Goal: Task Accomplishment & Management: Manage account settings

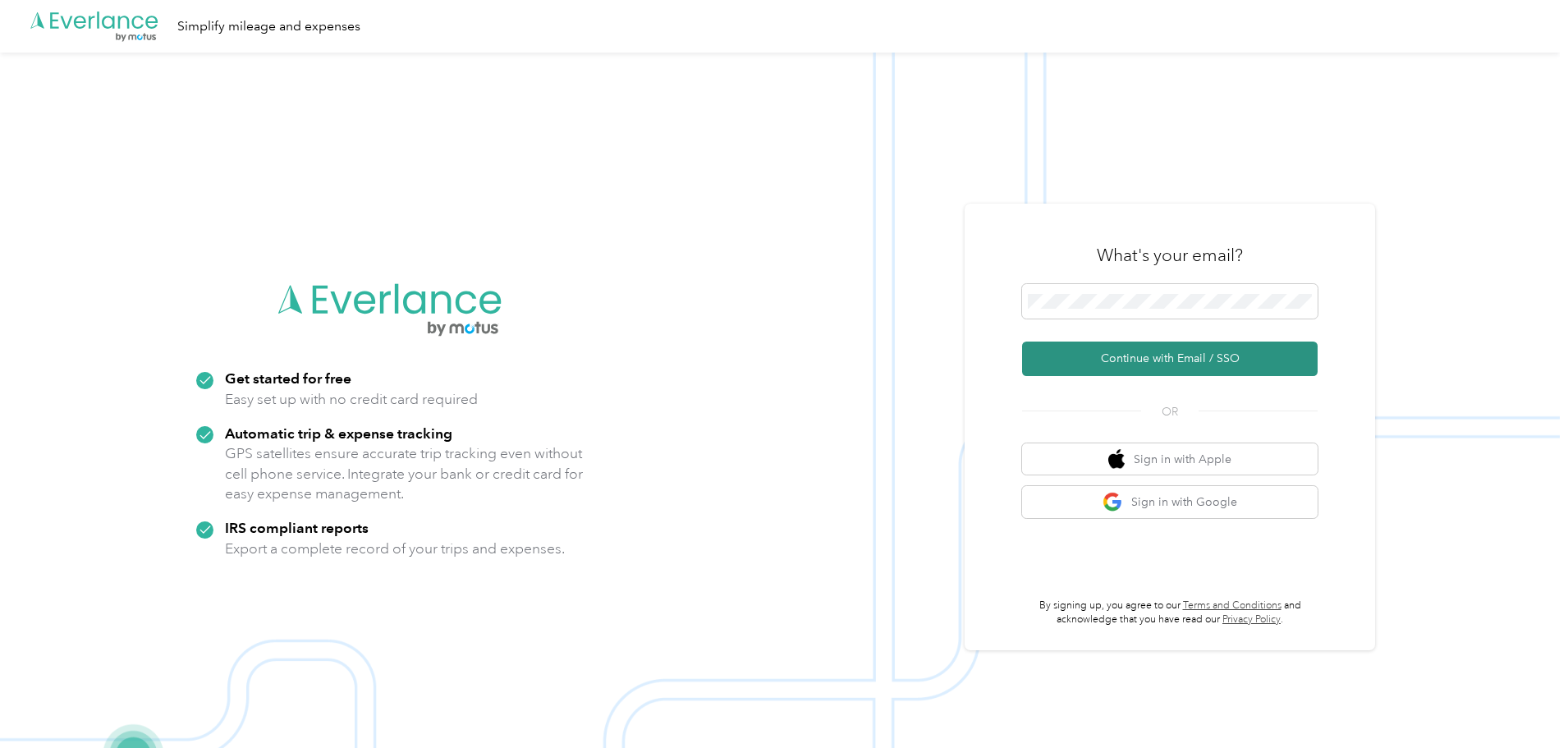
click at [1142, 355] on button "Continue with Email / SSO" at bounding box center [1169, 358] width 295 height 34
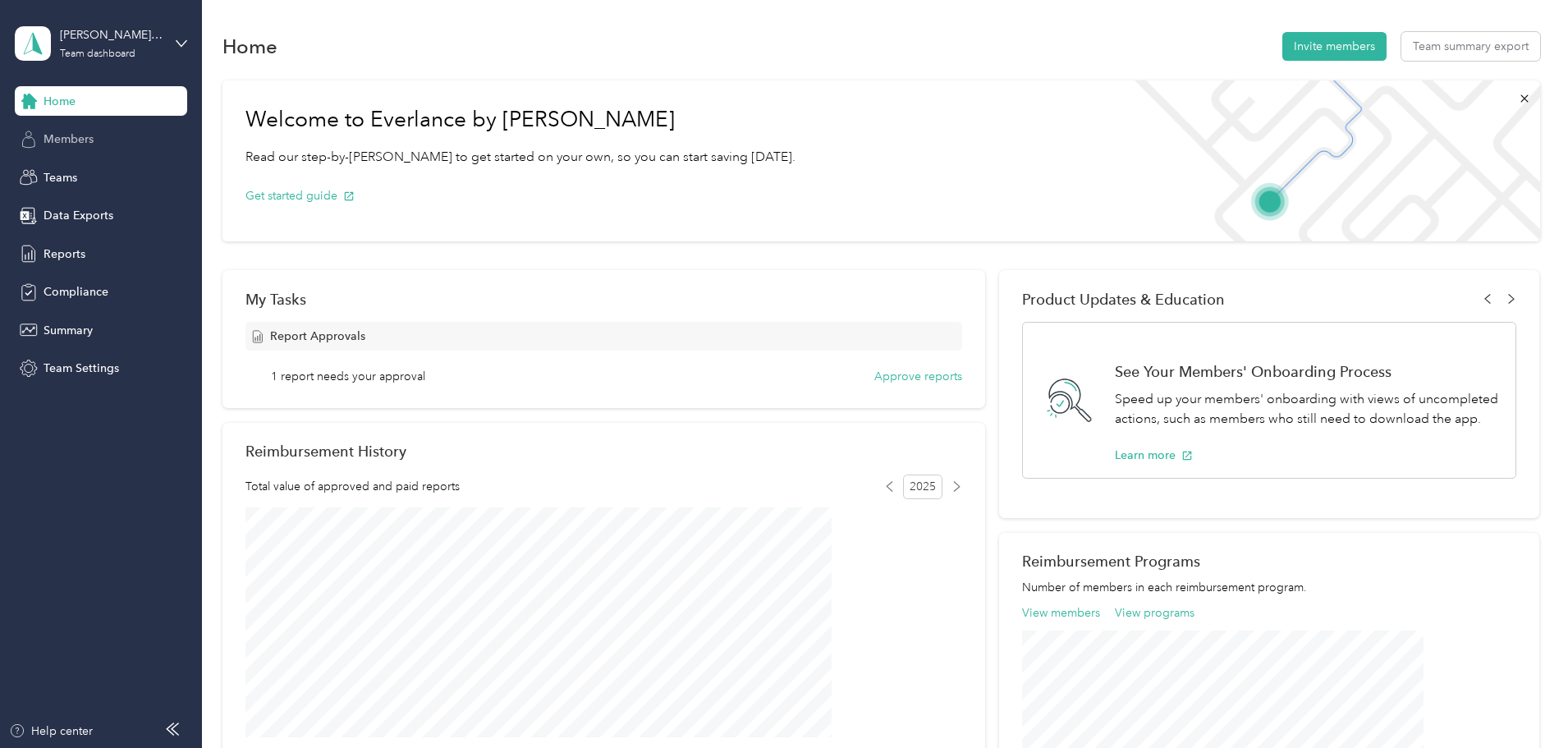
click at [72, 139] on span "Members" at bounding box center [68, 139] width 50 height 17
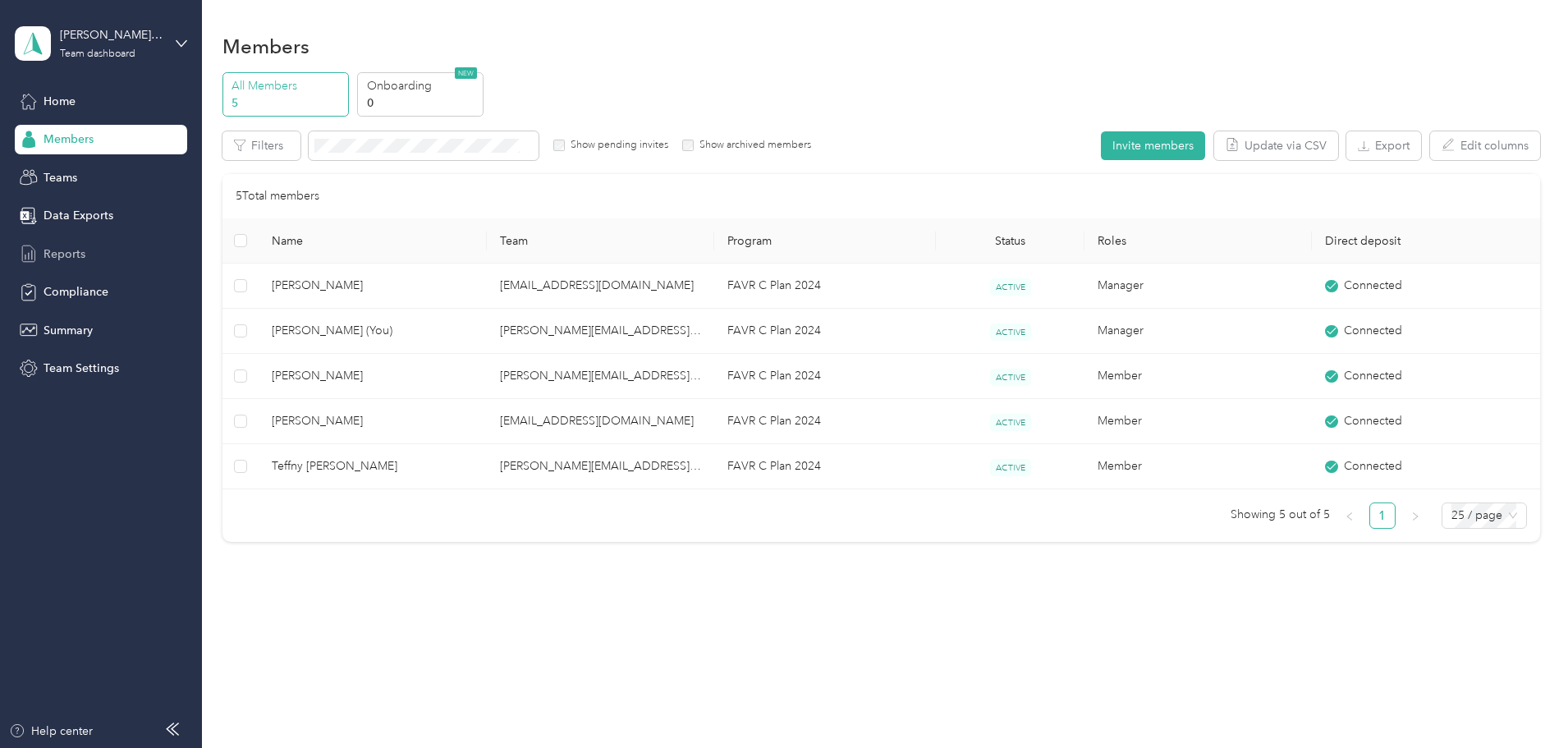
click at [57, 260] on span "Reports" at bounding box center [64, 254] width 42 height 17
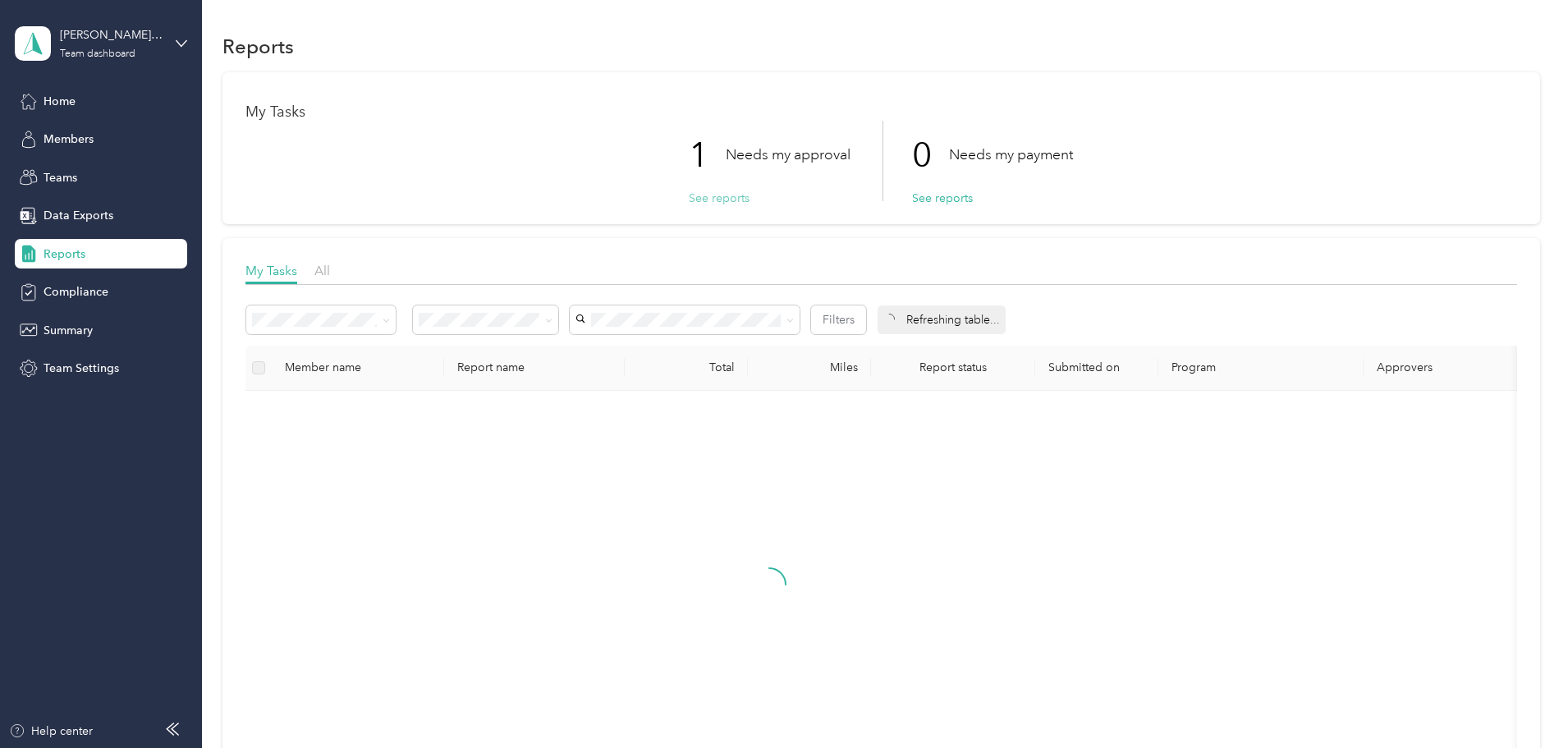
click at [719, 196] on button "See reports" at bounding box center [719, 198] width 61 height 17
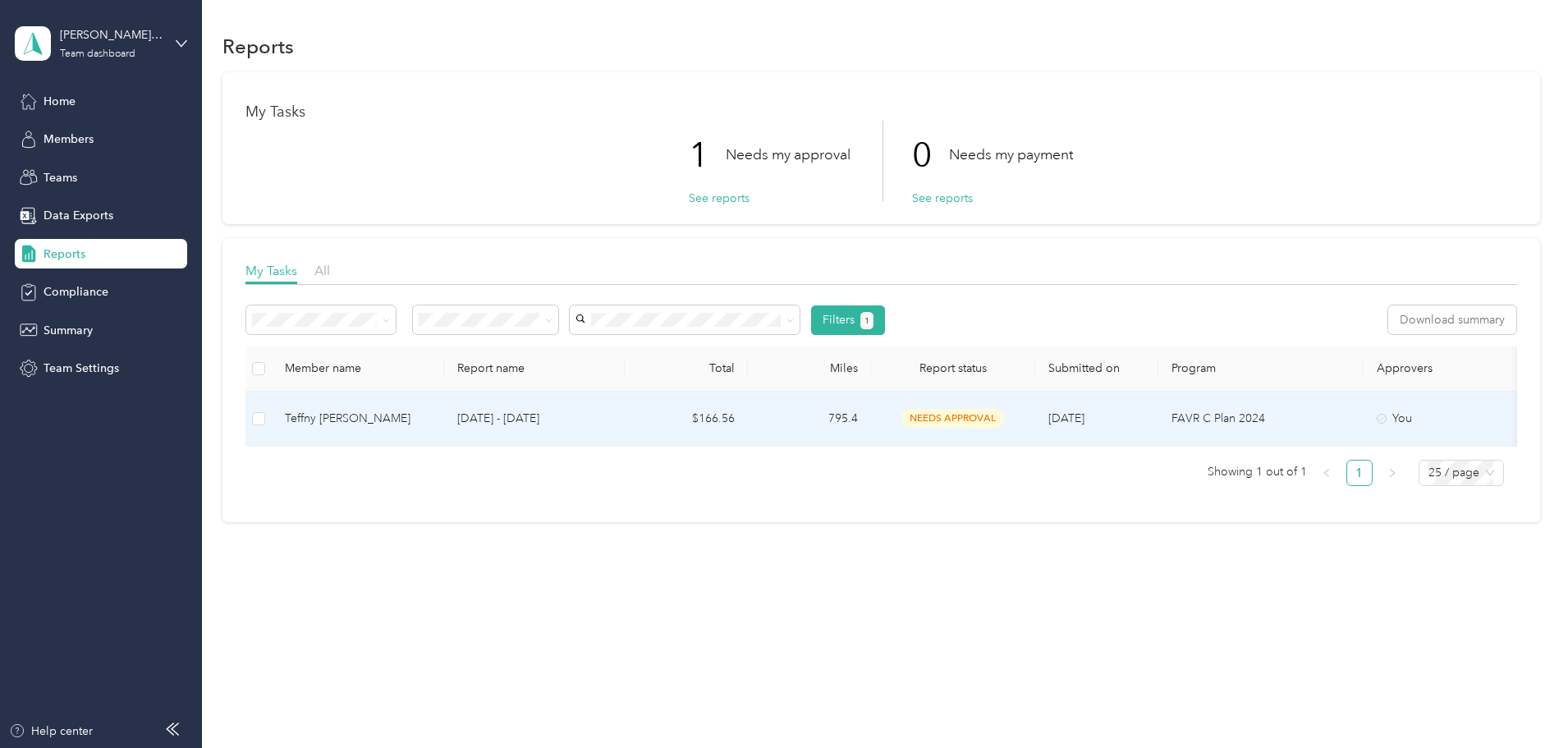
click at [611, 410] on p "[DATE] - [DATE]" at bounding box center [535, 419] width 155 height 18
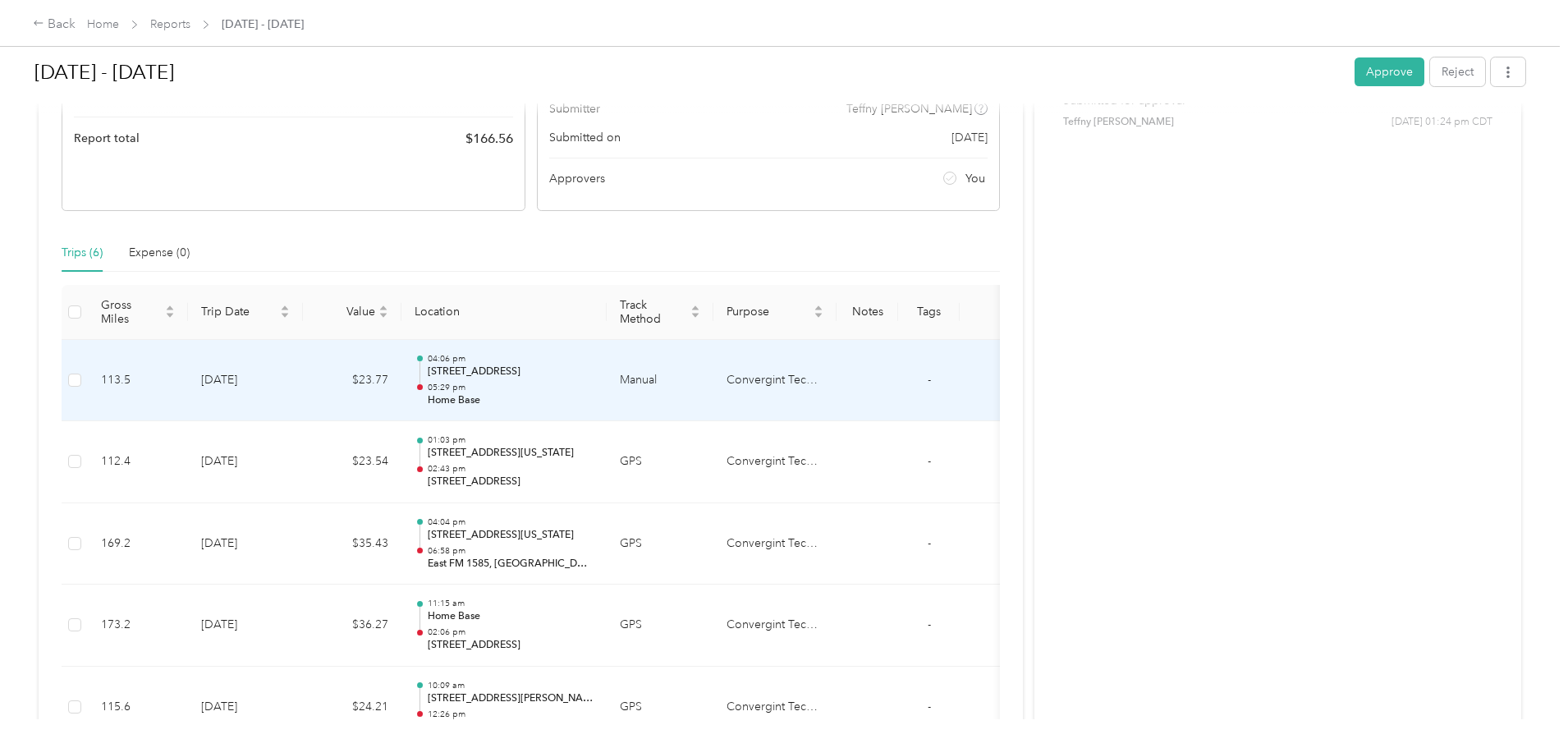
scroll to position [246, 0]
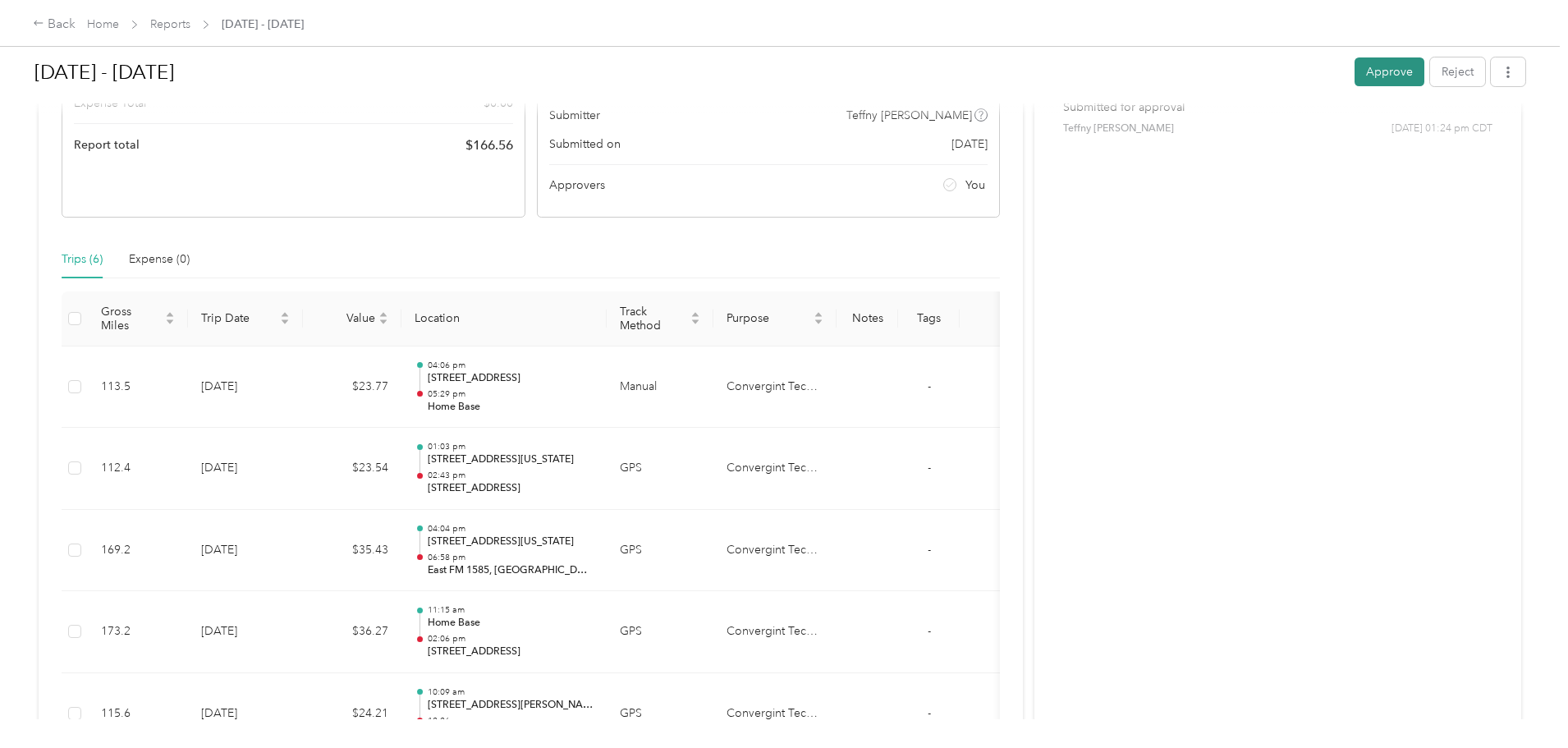
click at [1354, 69] on button "Approve" at bounding box center [1389, 72] width 70 height 29
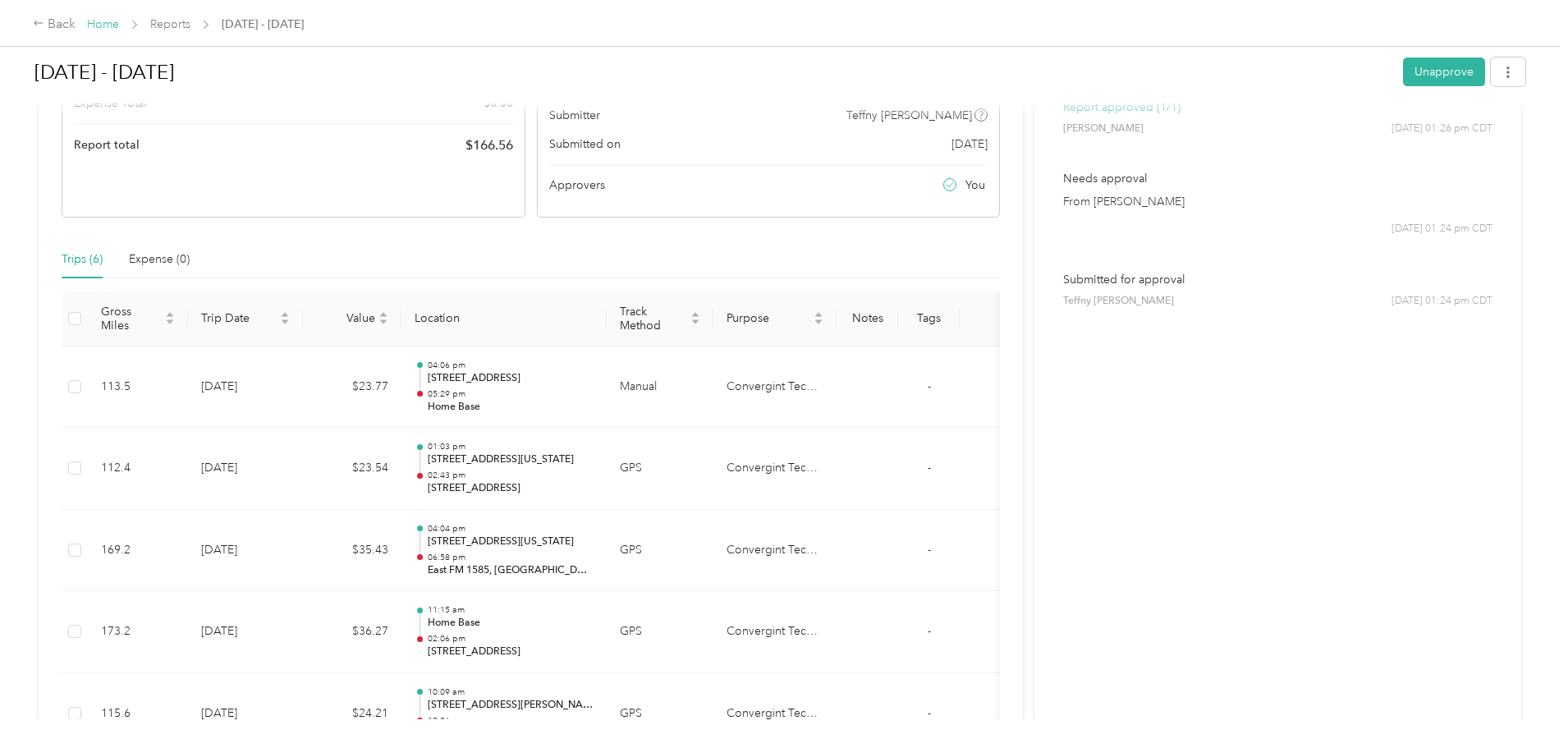
click at [119, 27] on link "Home" at bounding box center [103, 24] width 32 height 14
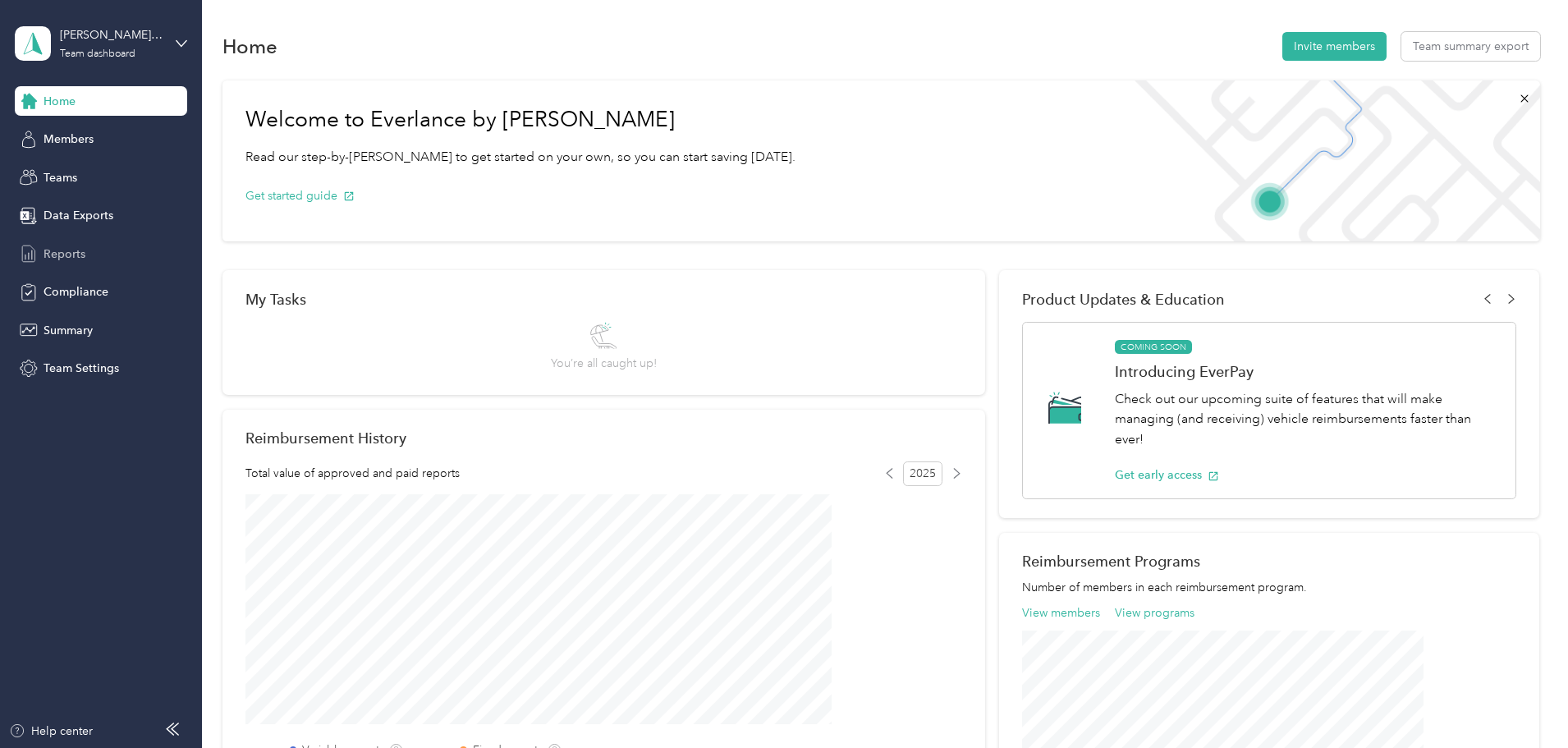
click at [73, 255] on span "Reports" at bounding box center [64, 254] width 42 height 17
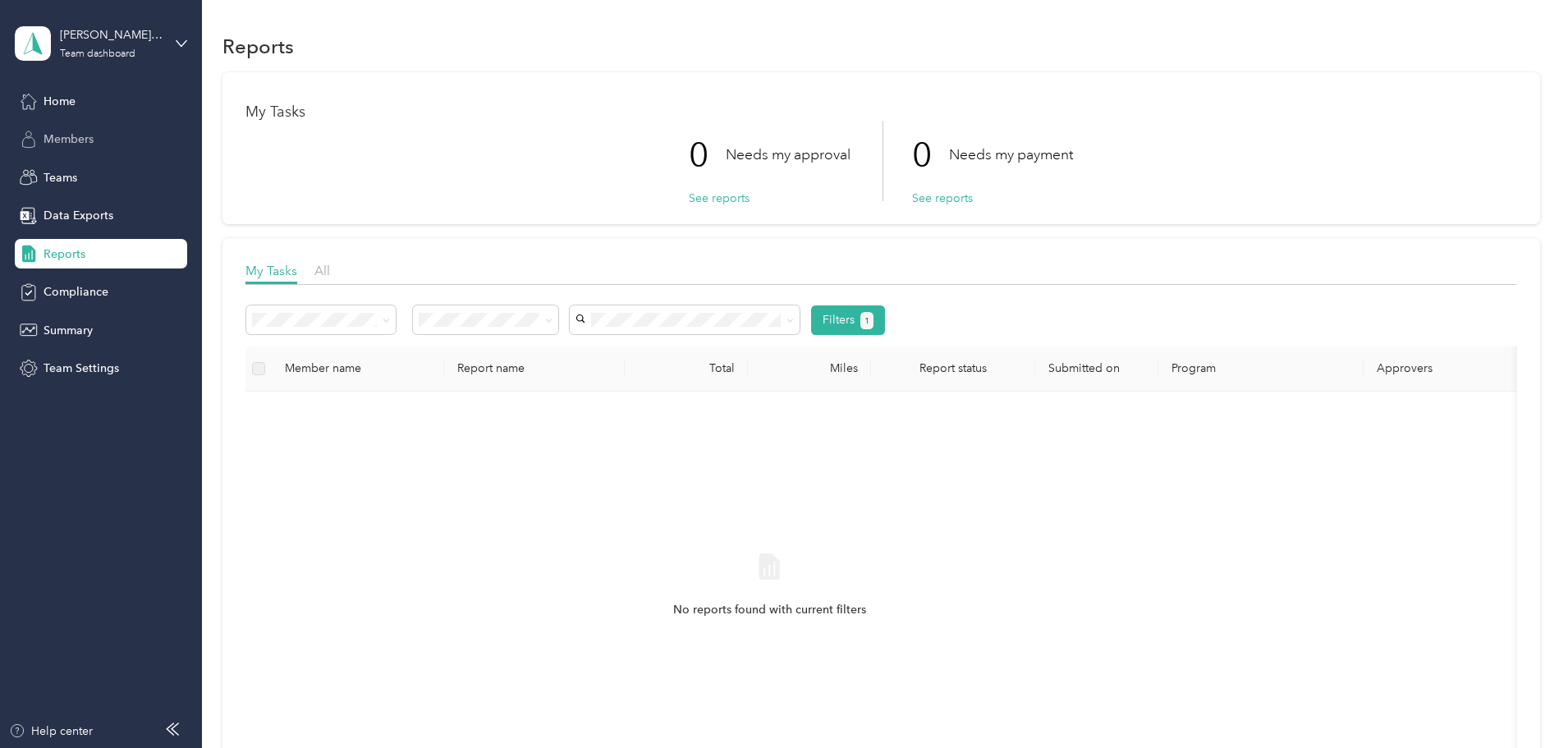
click at [75, 138] on span "Members" at bounding box center [68, 139] width 50 height 17
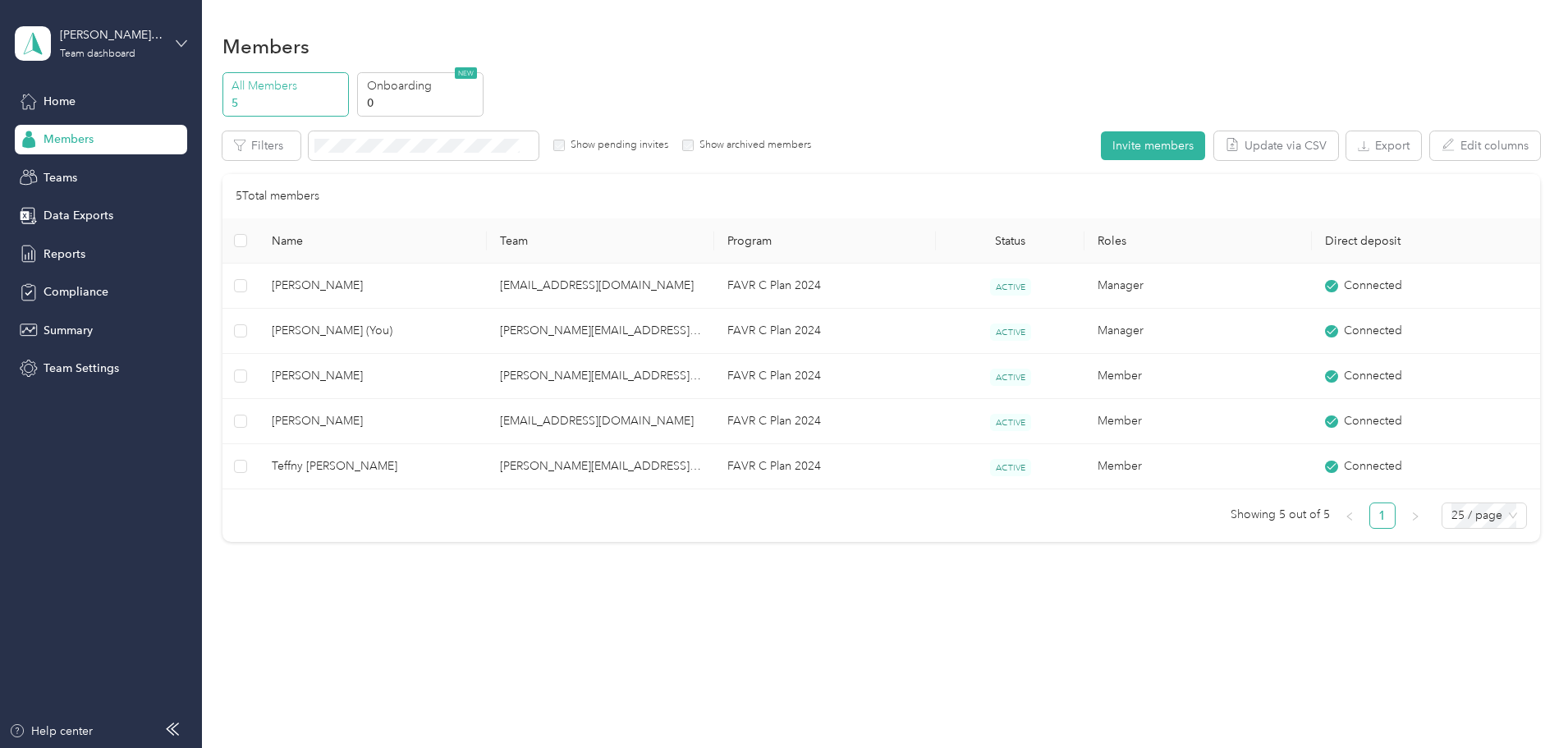
click at [176, 42] on icon at bounding box center [181, 43] width 12 height 12
click at [93, 167] on div "Personal dashboard" at bounding box center [82, 171] width 103 height 17
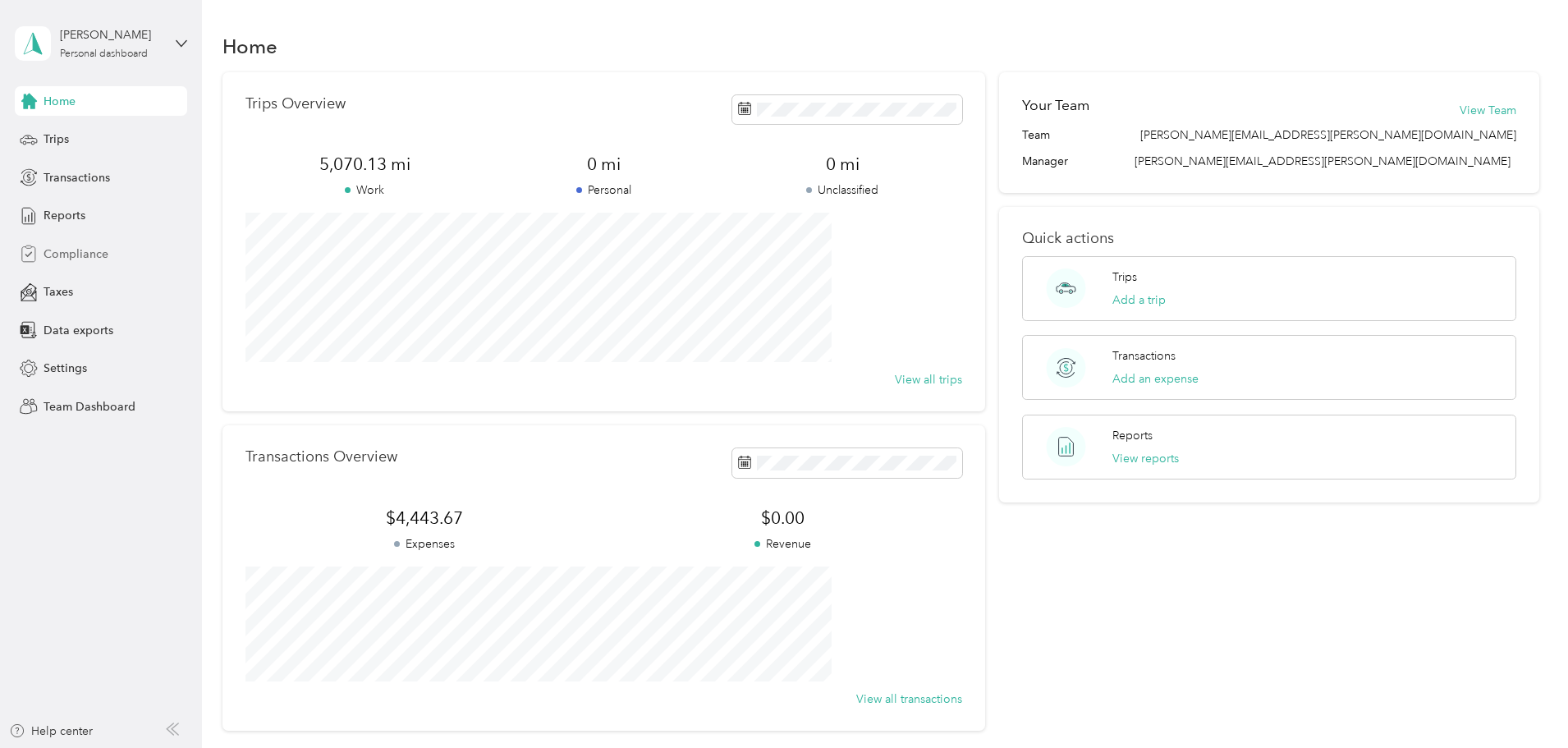
click at [60, 244] on div "Compliance" at bounding box center [101, 254] width 172 height 30
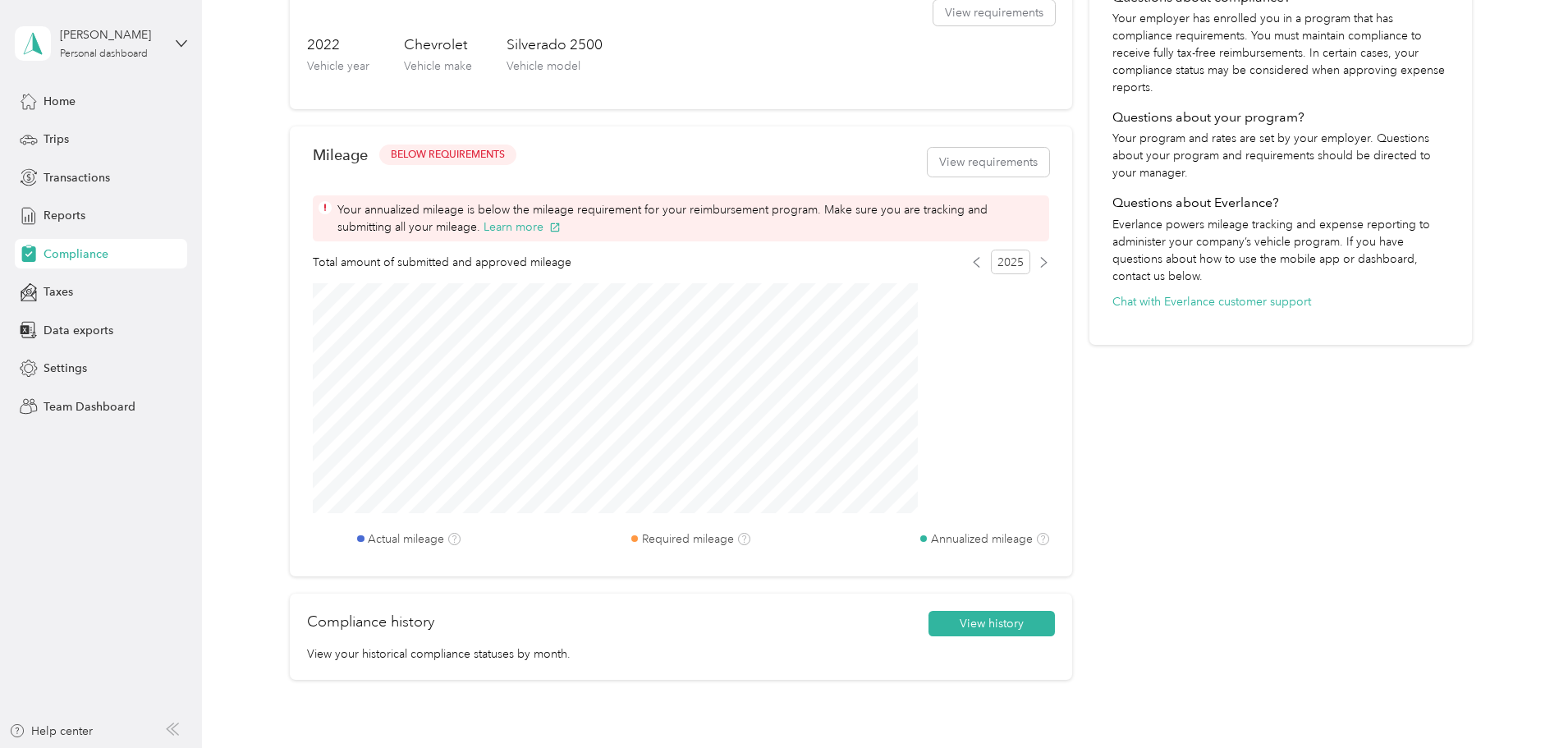
scroll to position [410, 0]
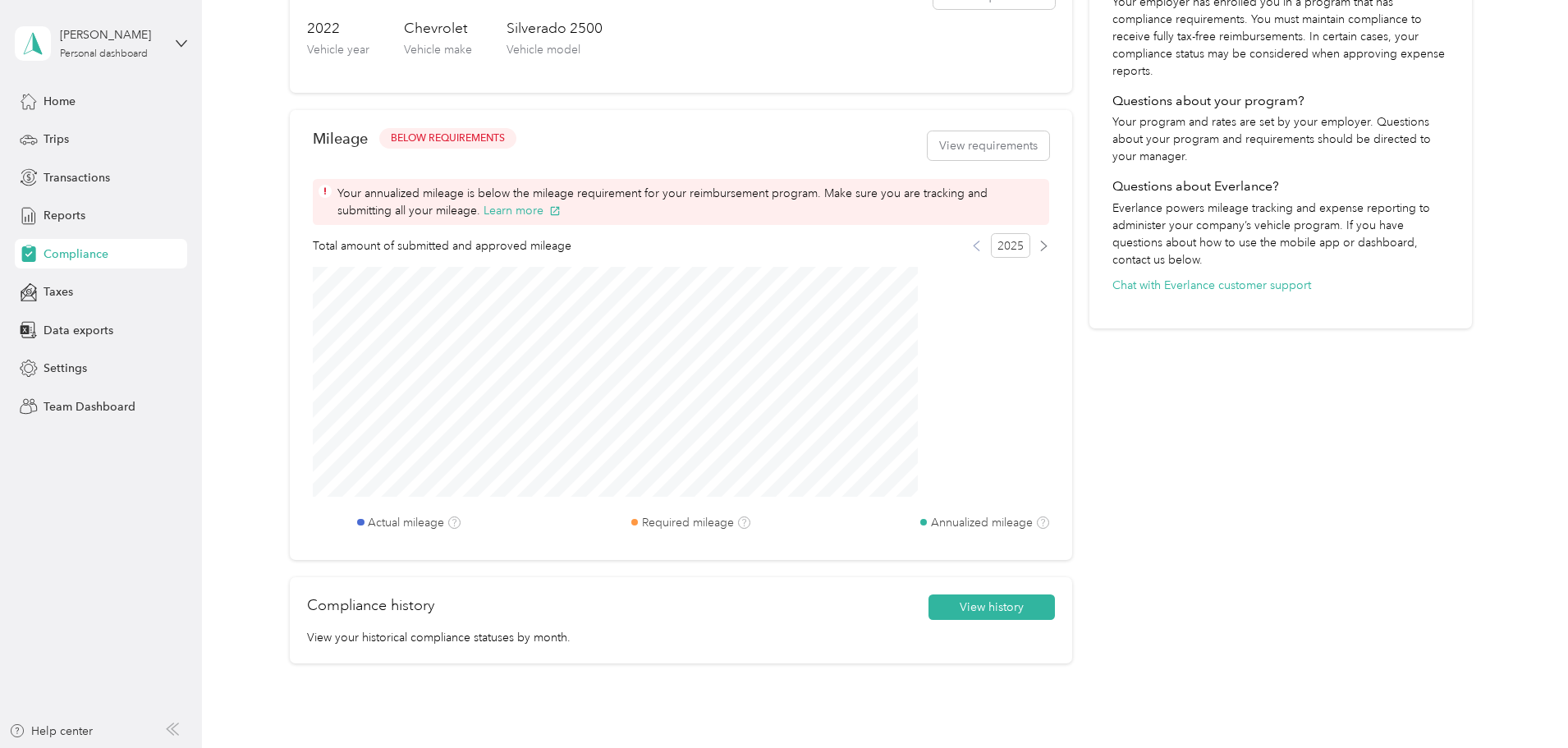
click at [971, 251] on icon at bounding box center [976, 245] width 11 height 11
click at [1038, 251] on icon at bounding box center [1043, 245] width 11 height 11
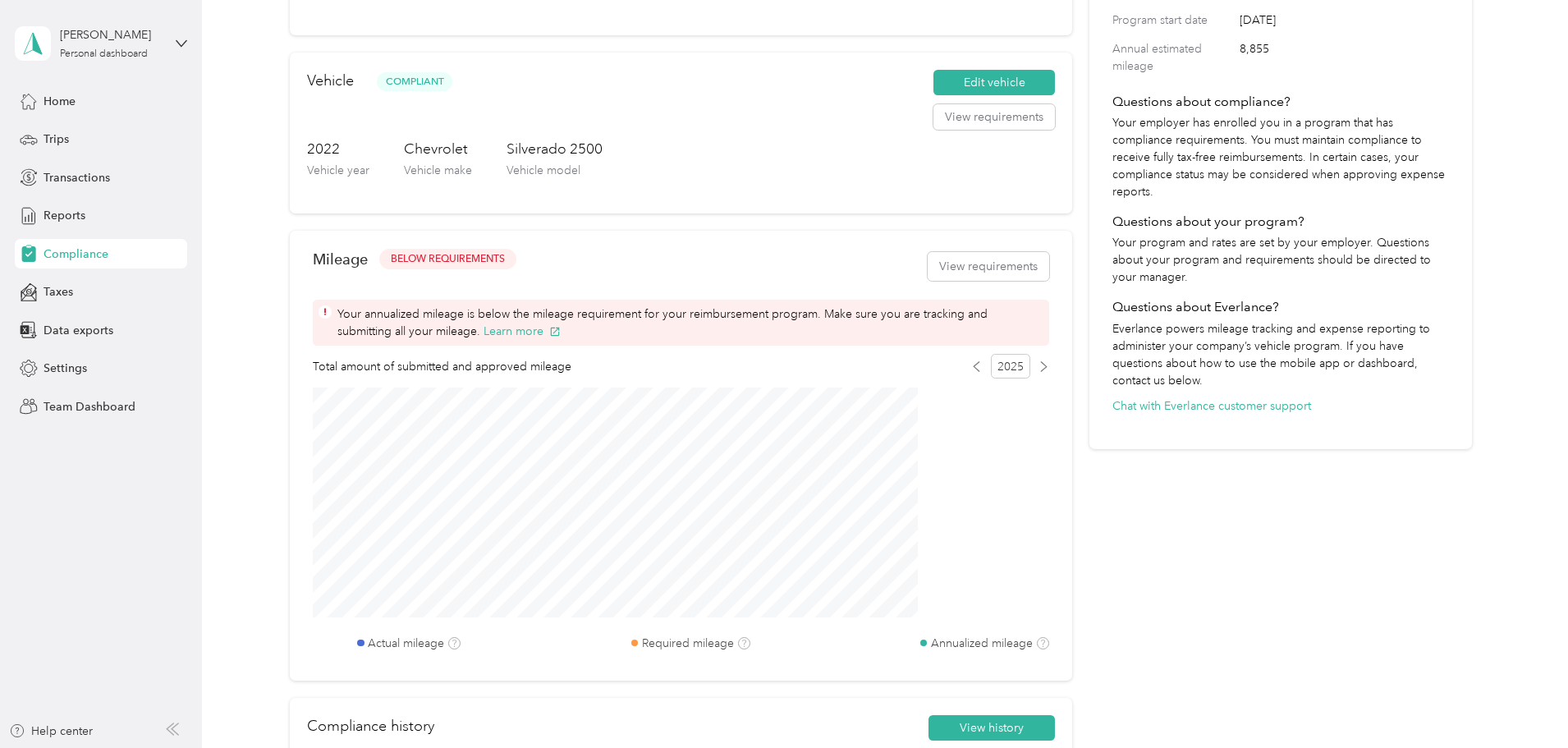
scroll to position [289, 0]
click at [561, 340] on button "Learn more" at bounding box center [522, 332] width 77 height 17
click at [67, 216] on span "Reports" at bounding box center [64, 215] width 42 height 17
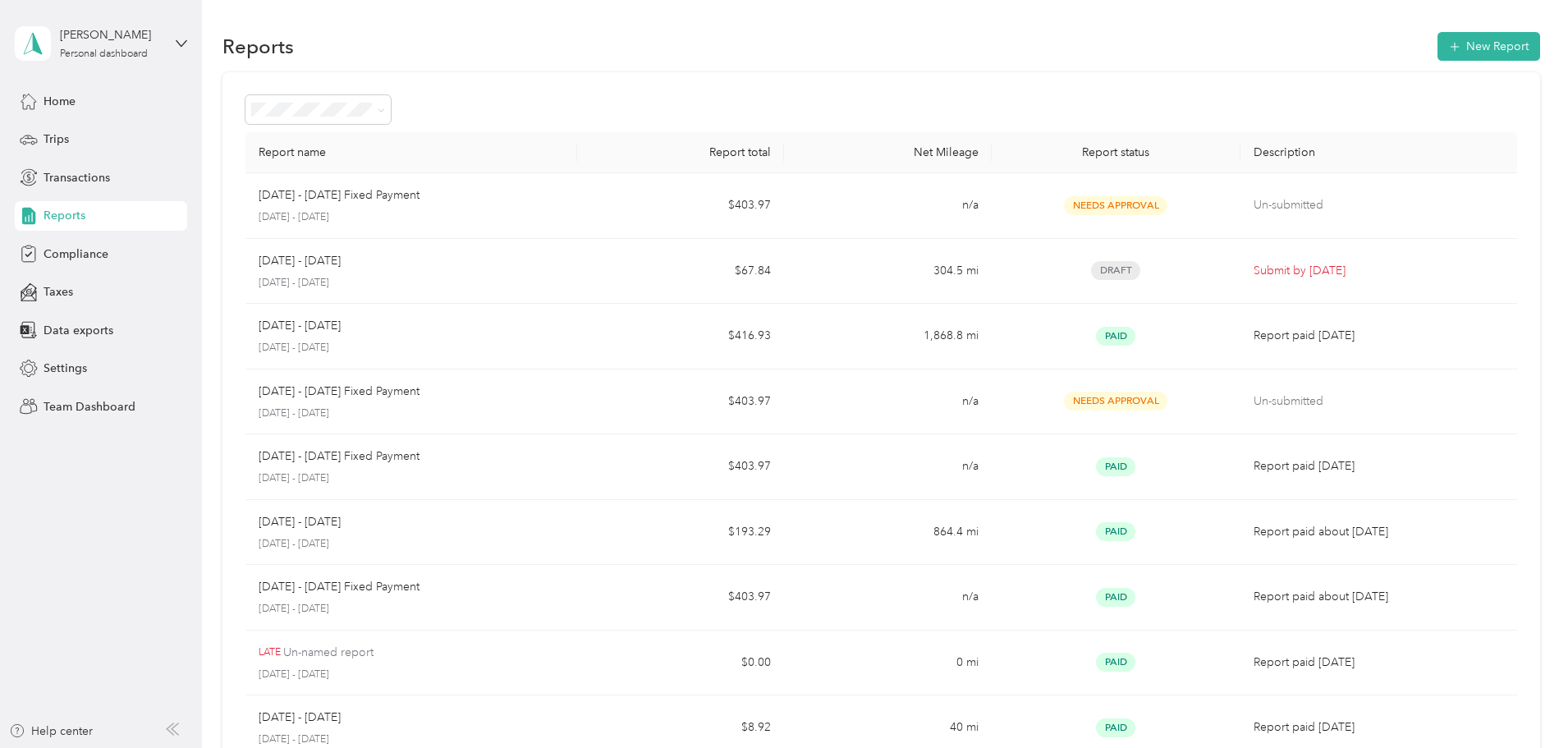
click at [505, 271] on div "[DATE] - [DATE] [DATE] - [DATE]" at bounding box center [411, 271] width 305 height 38
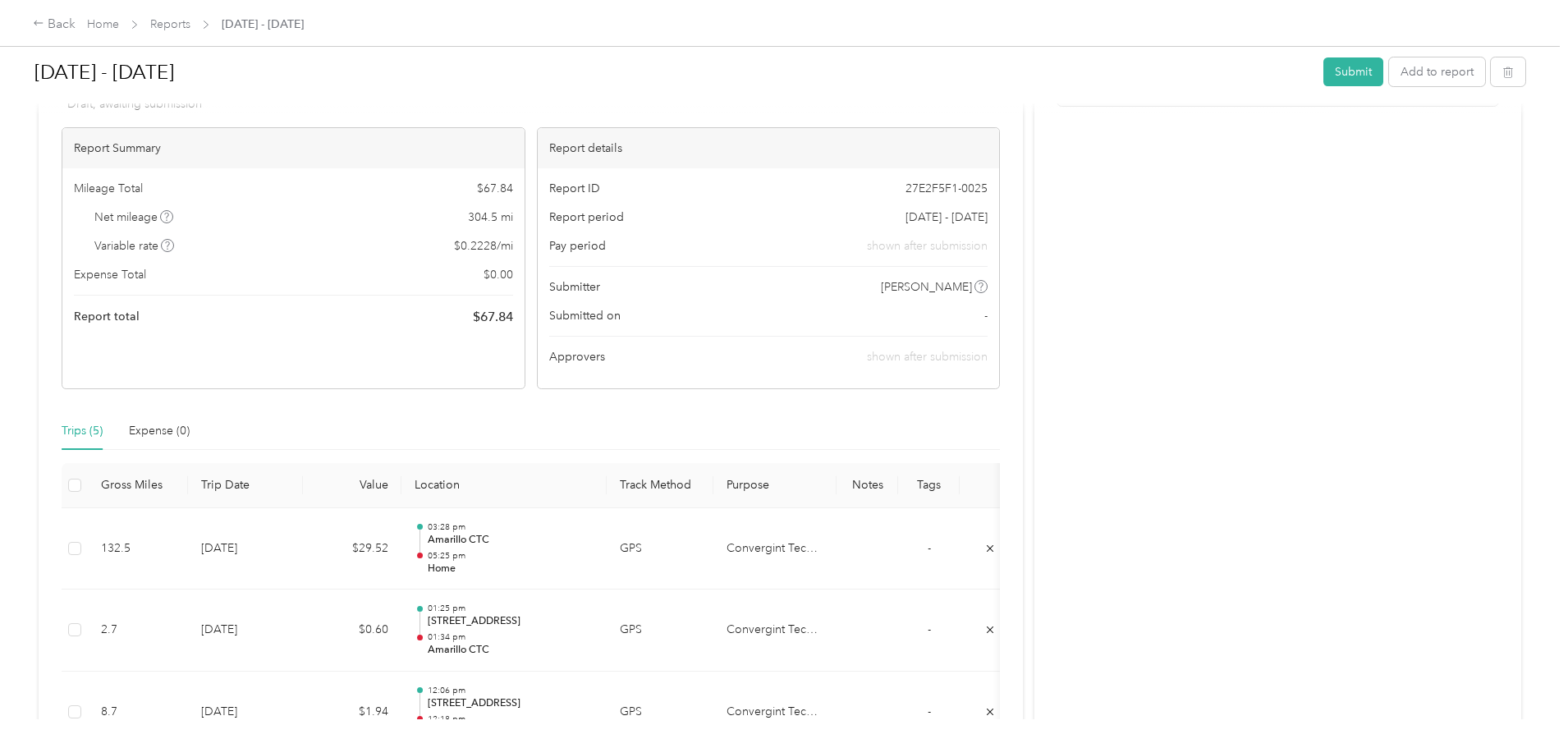
scroll to position [36, 0]
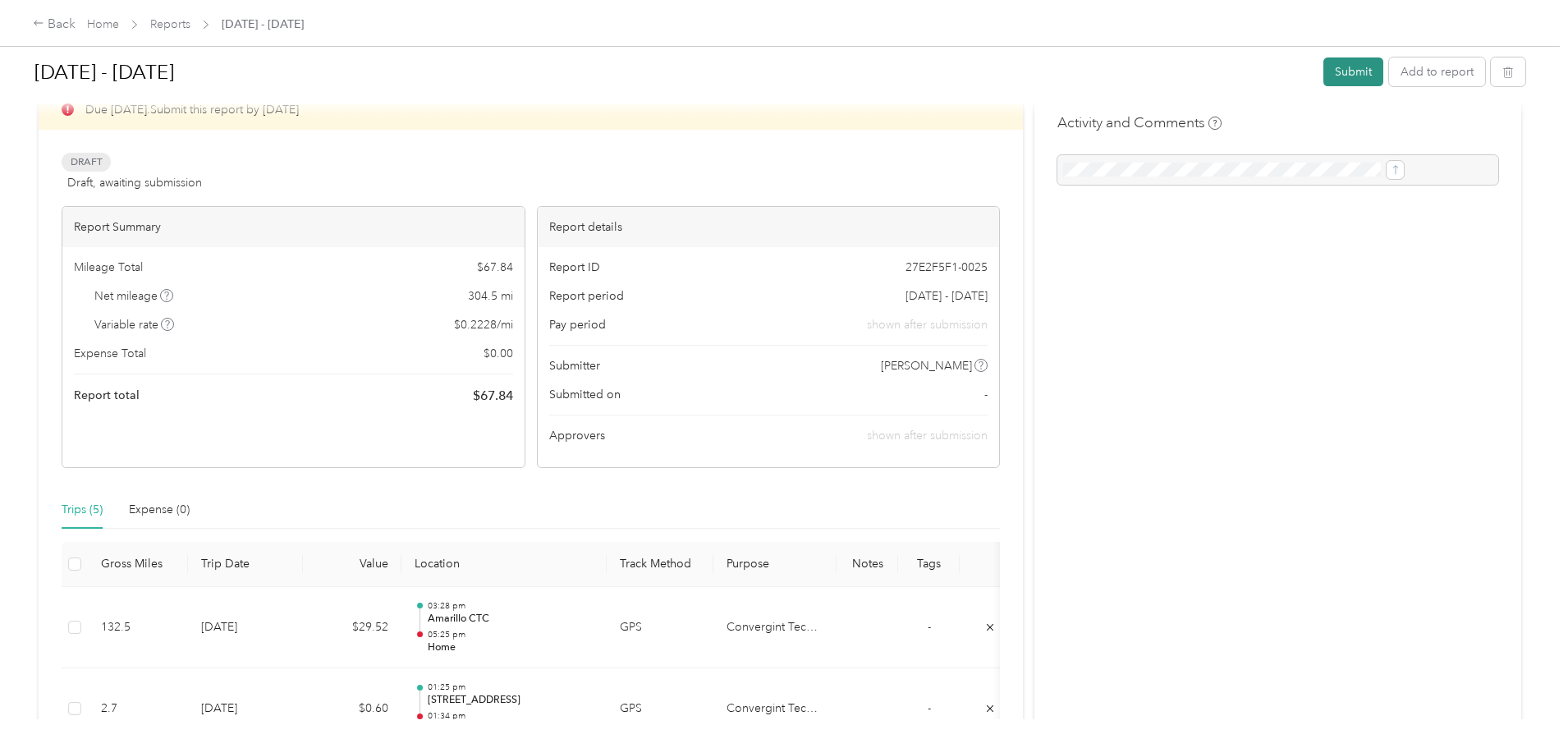
click at [1323, 69] on button "Submit" at bounding box center [1353, 72] width 60 height 29
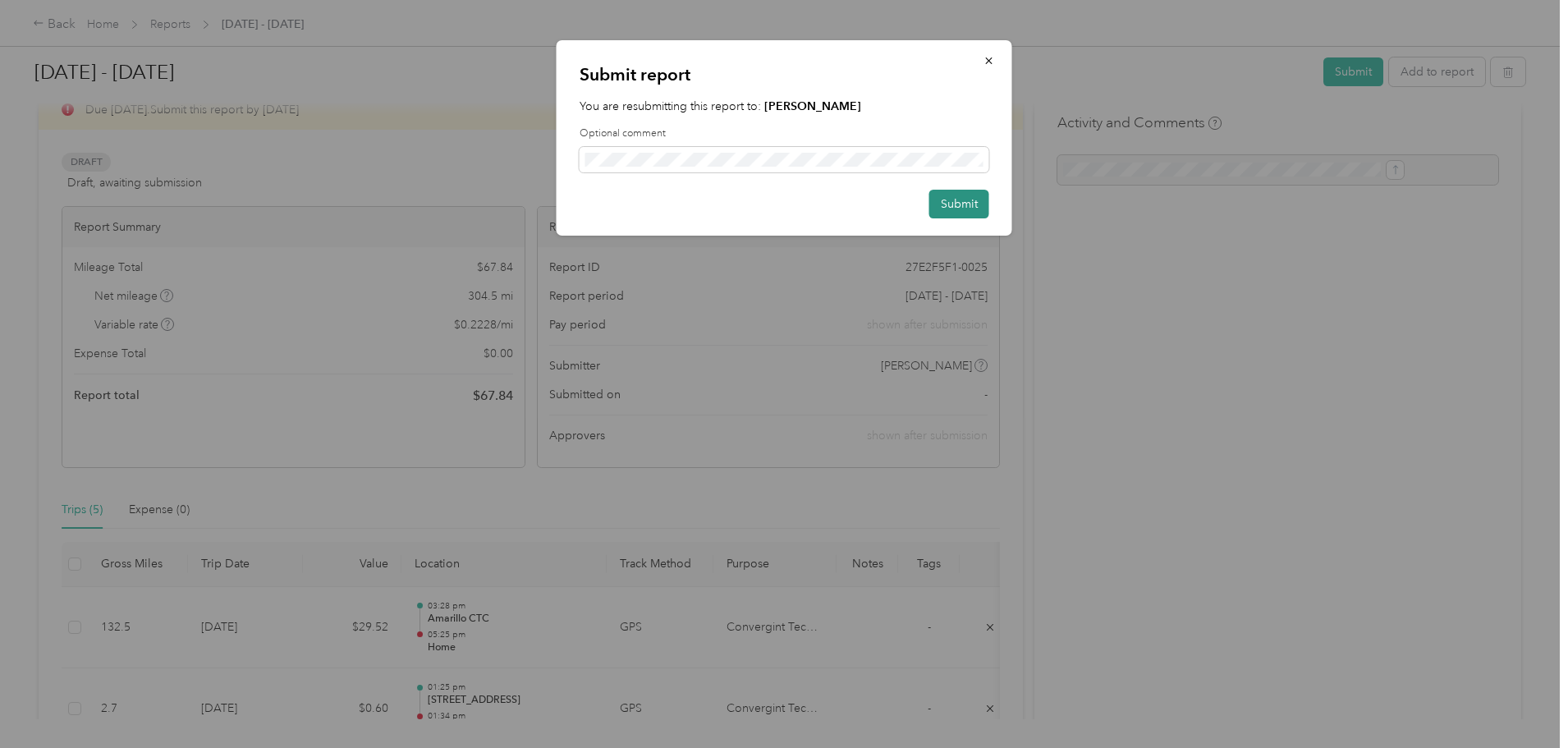
click at [959, 203] on button "Submit" at bounding box center [959, 204] width 60 height 29
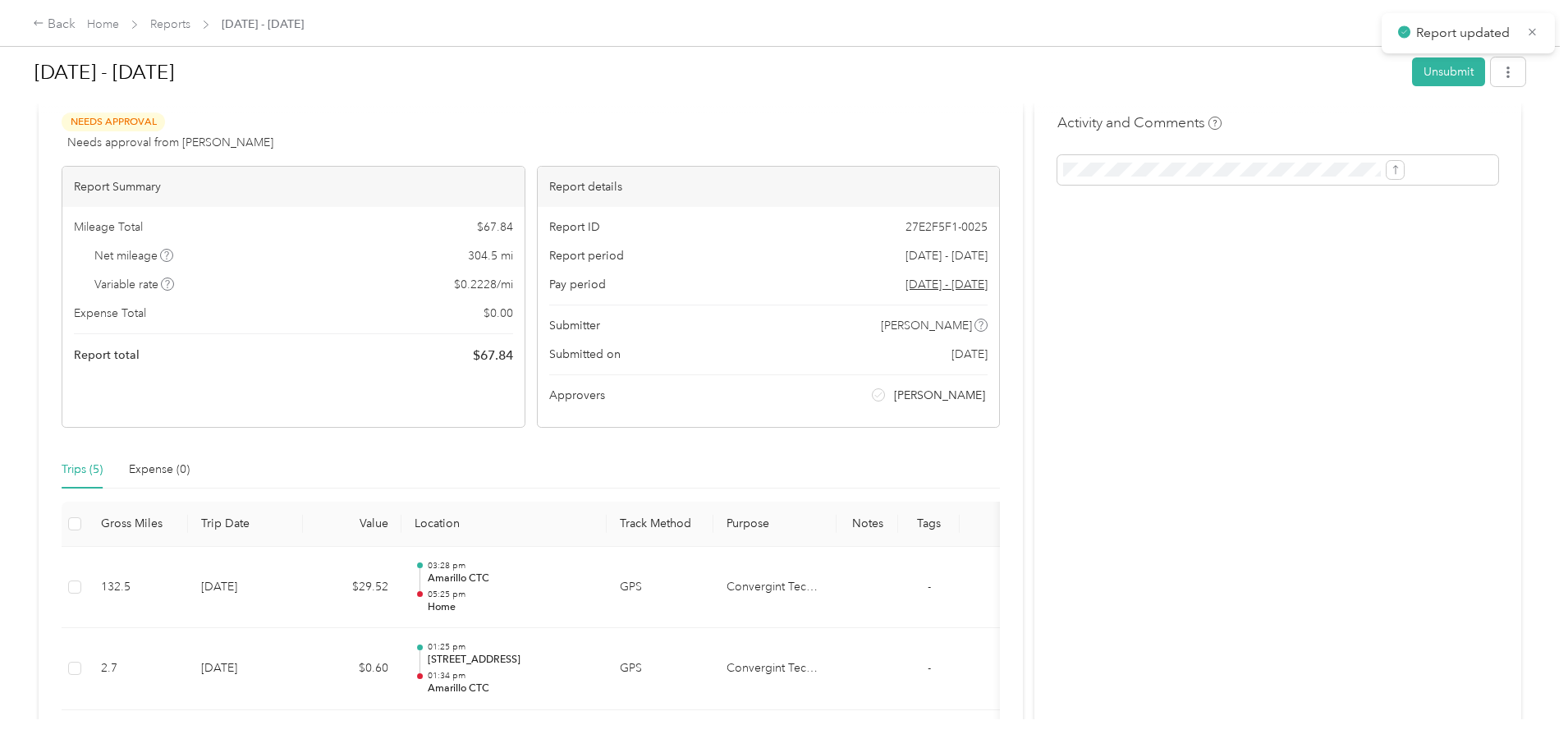
scroll to position [59, 0]
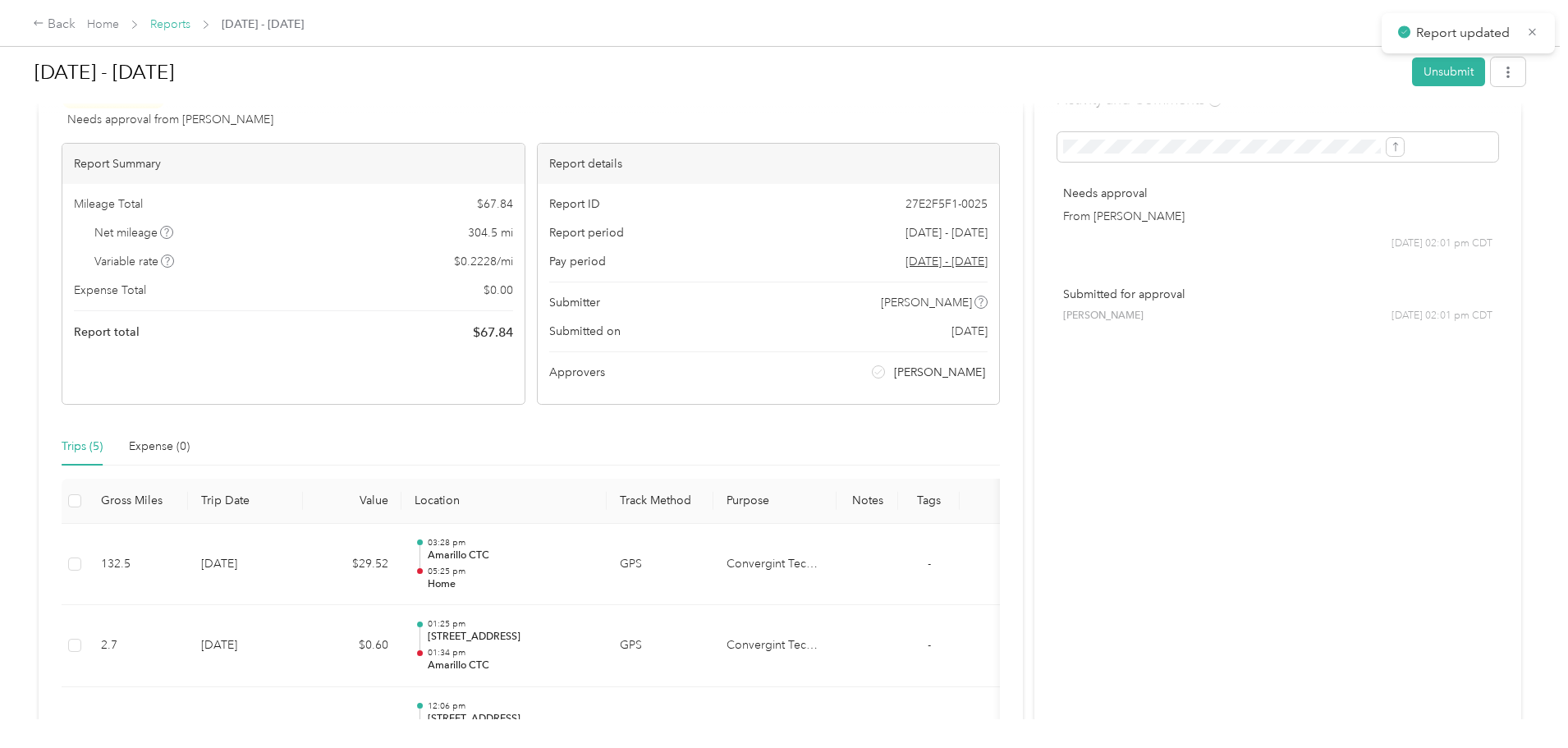
click at [190, 27] on link "Reports" at bounding box center [171, 24] width 40 height 14
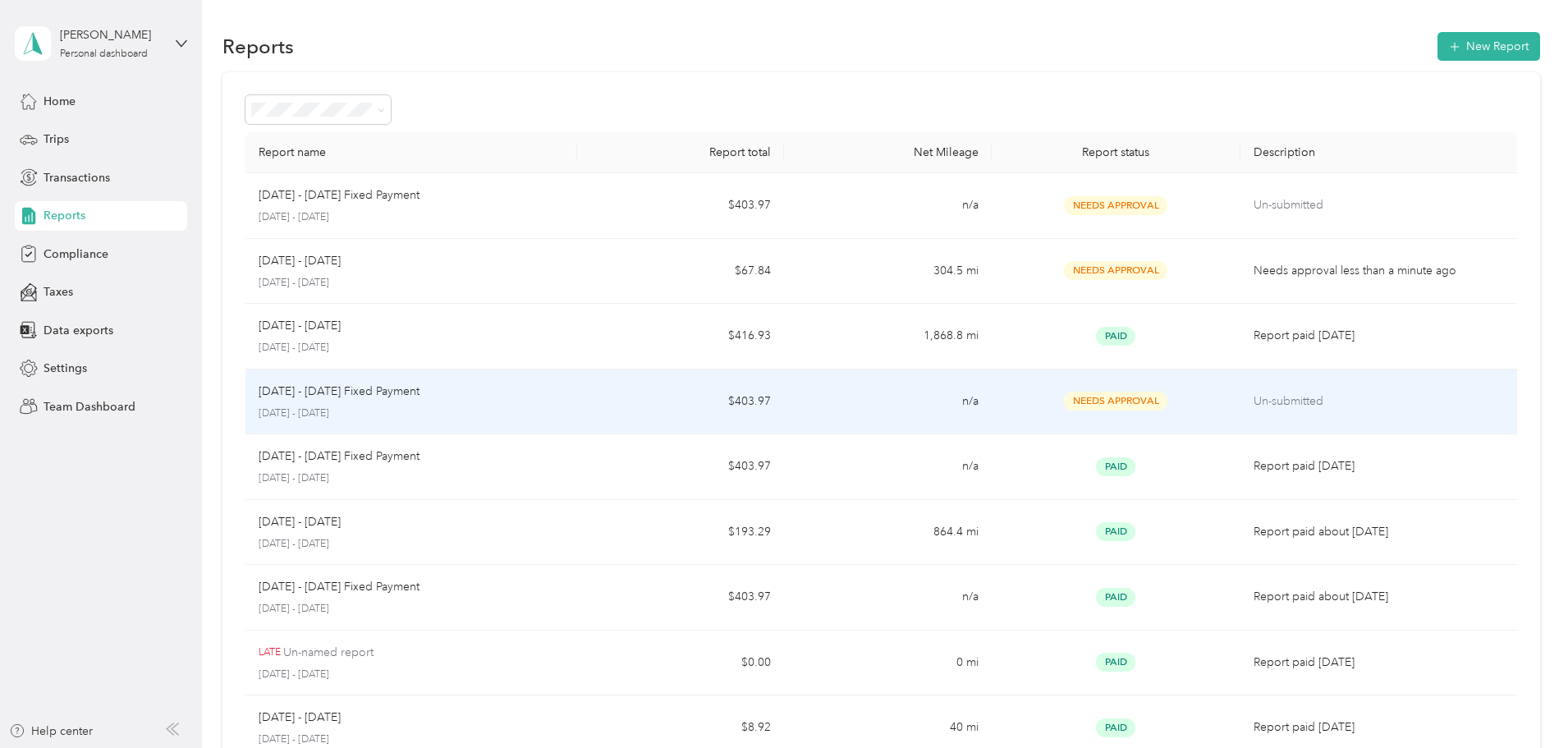
click at [564, 394] on div "[DATE] - [DATE] Fixed Payment" at bounding box center [411, 392] width 305 height 18
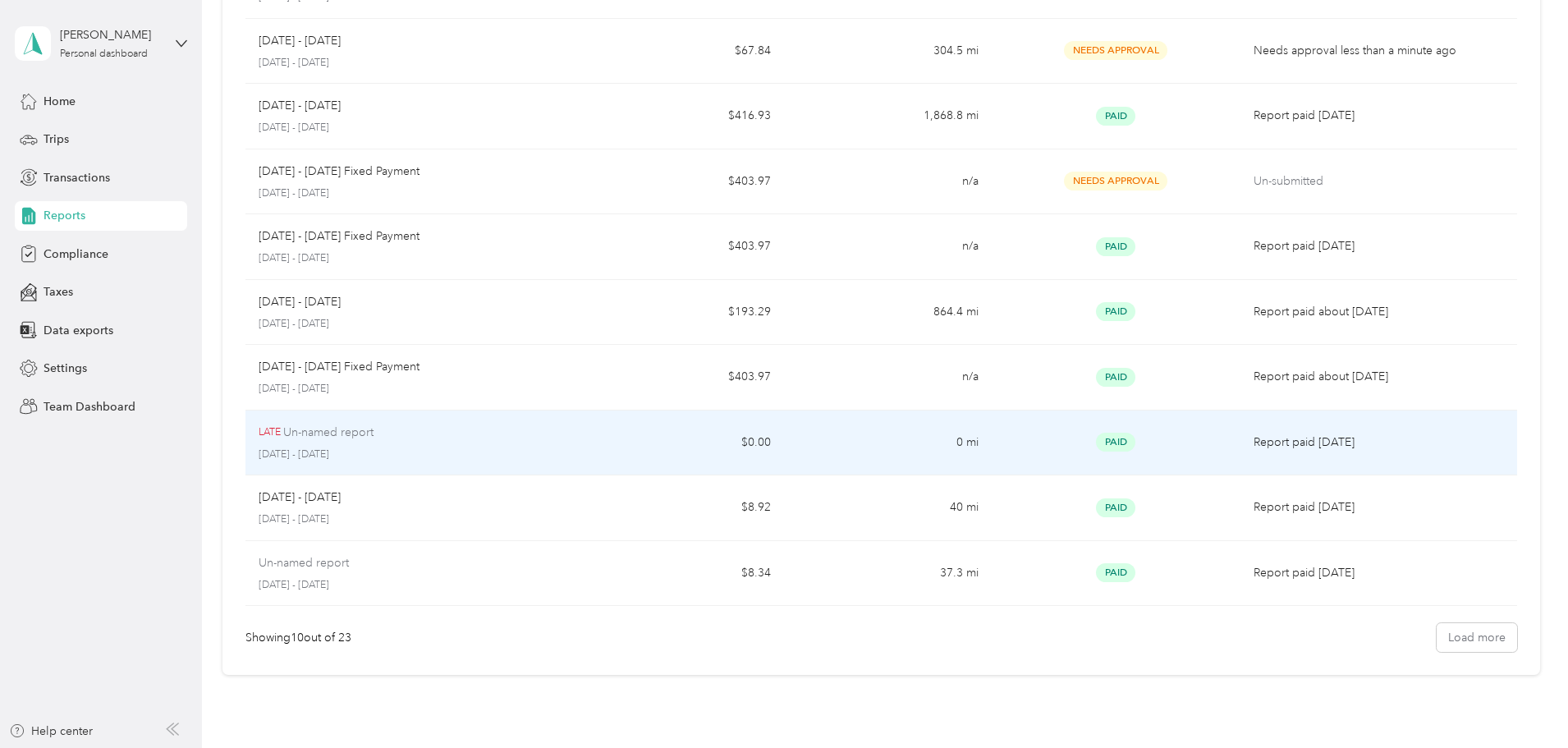
scroll to position [246, 0]
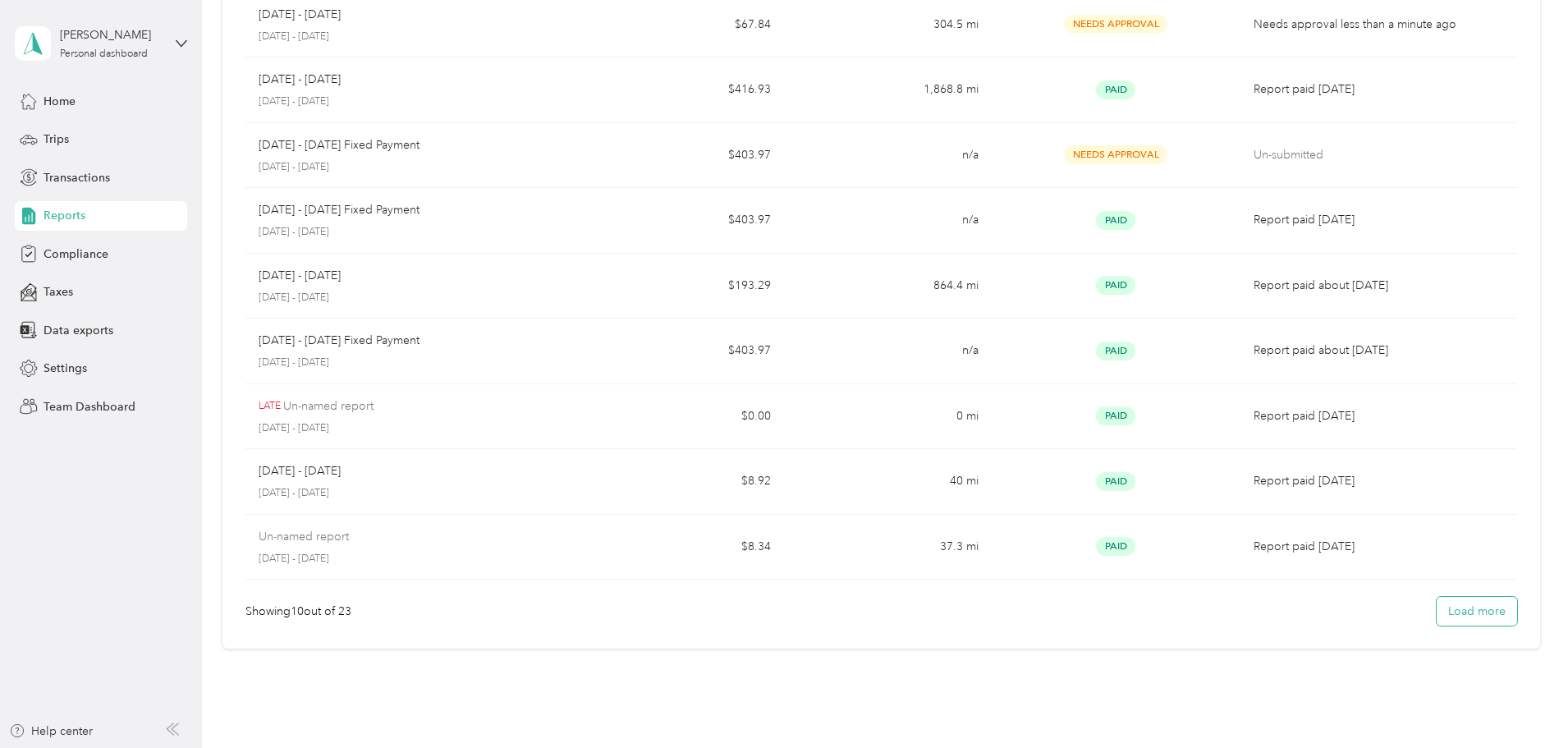
click at [1437, 614] on button "Load more" at bounding box center [1476, 611] width 81 height 29
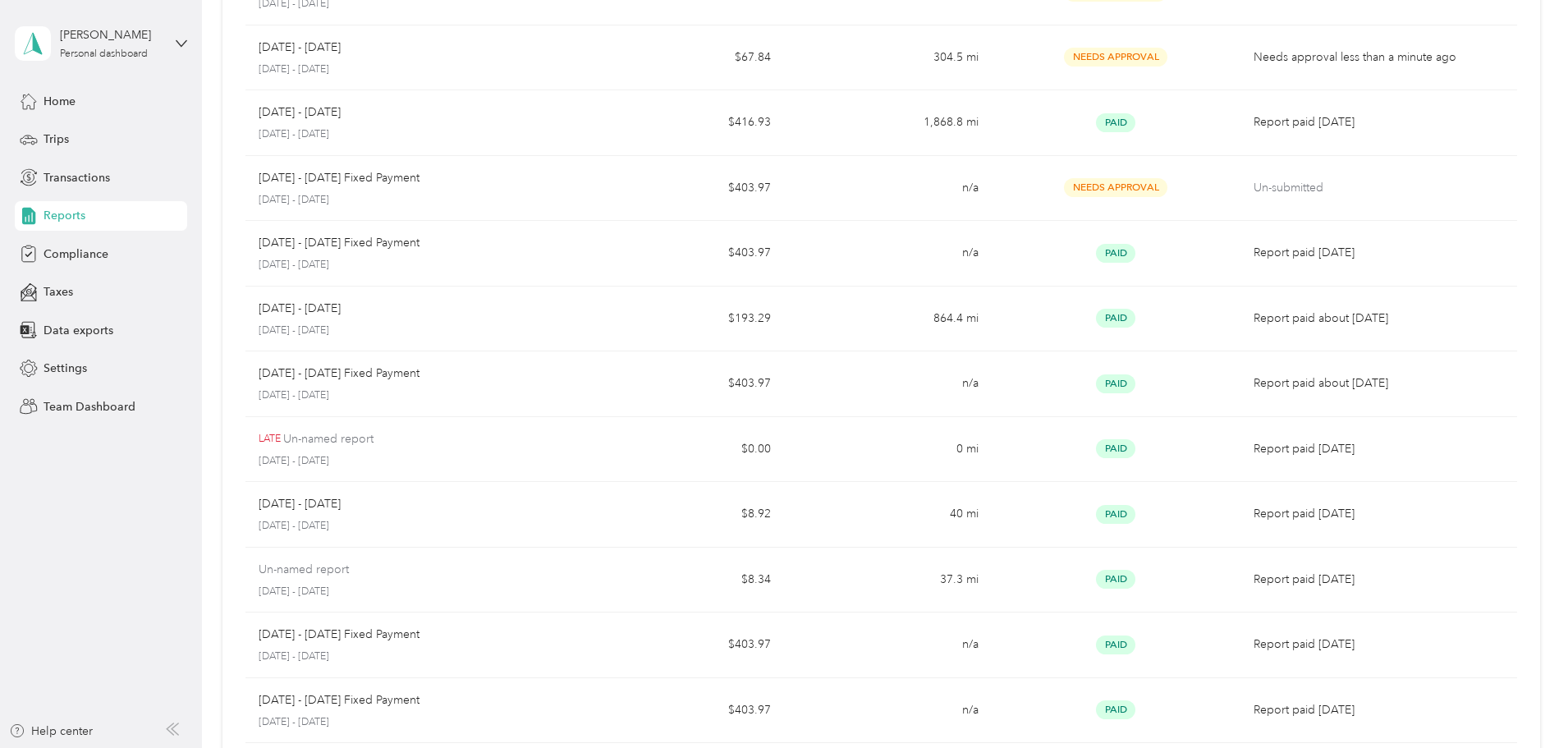
scroll to position [82, 0]
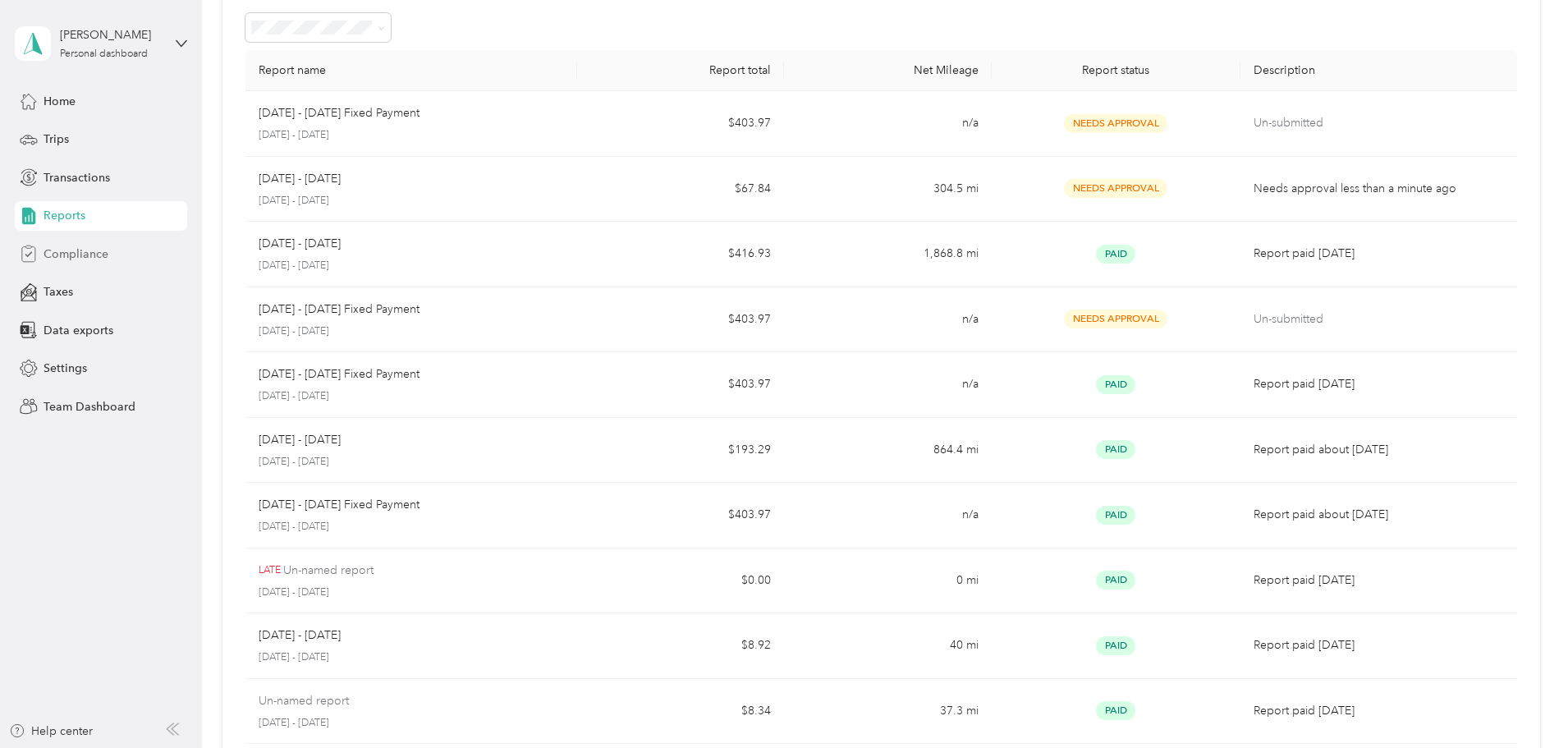
click at [90, 247] on span "Compliance" at bounding box center [76, 254] width 65 height 17
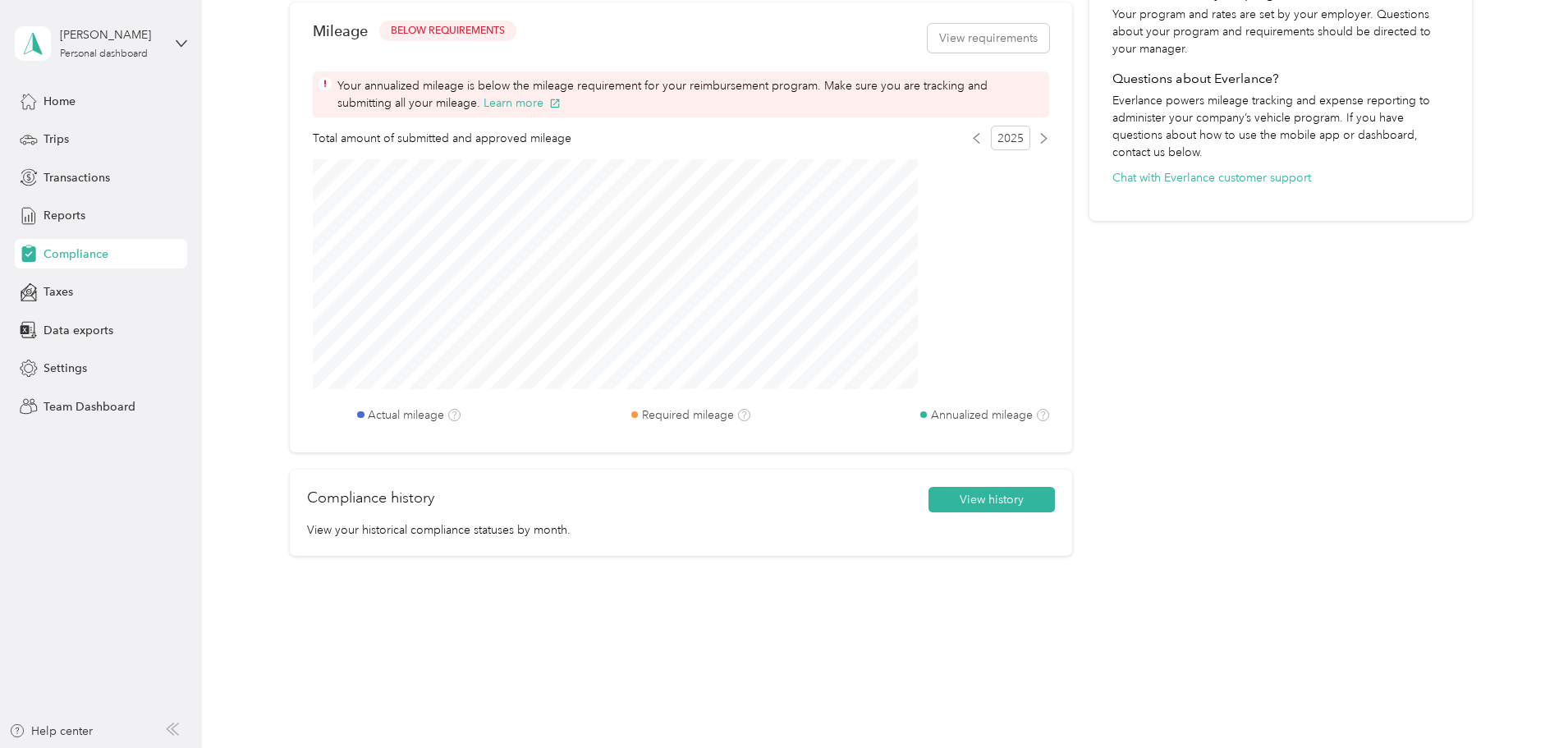
scroll to position [535, 0]
click at [939, 498] on button "View history" at bounding box center [992, 500] width 126 height 27
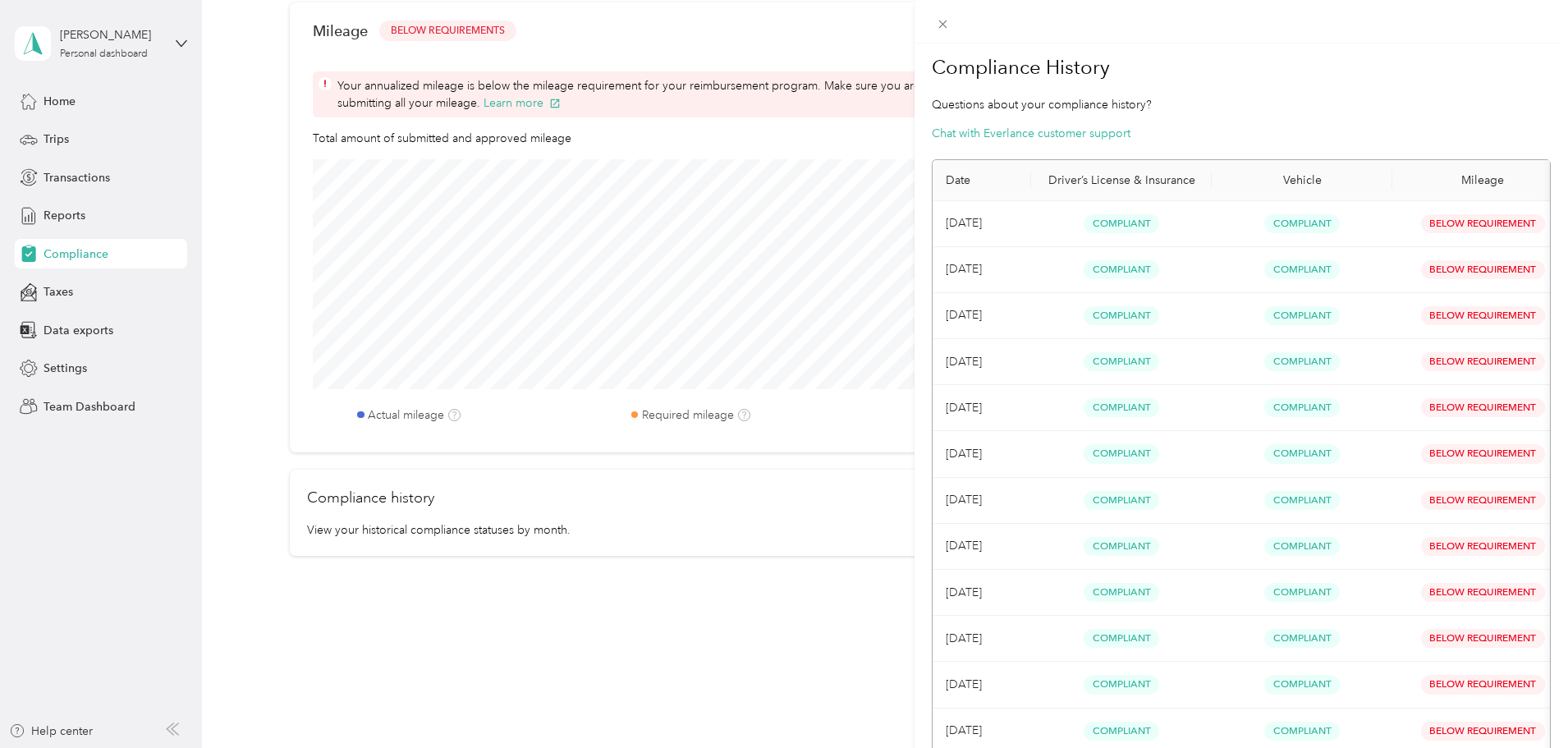
scroll to position [0, 0]
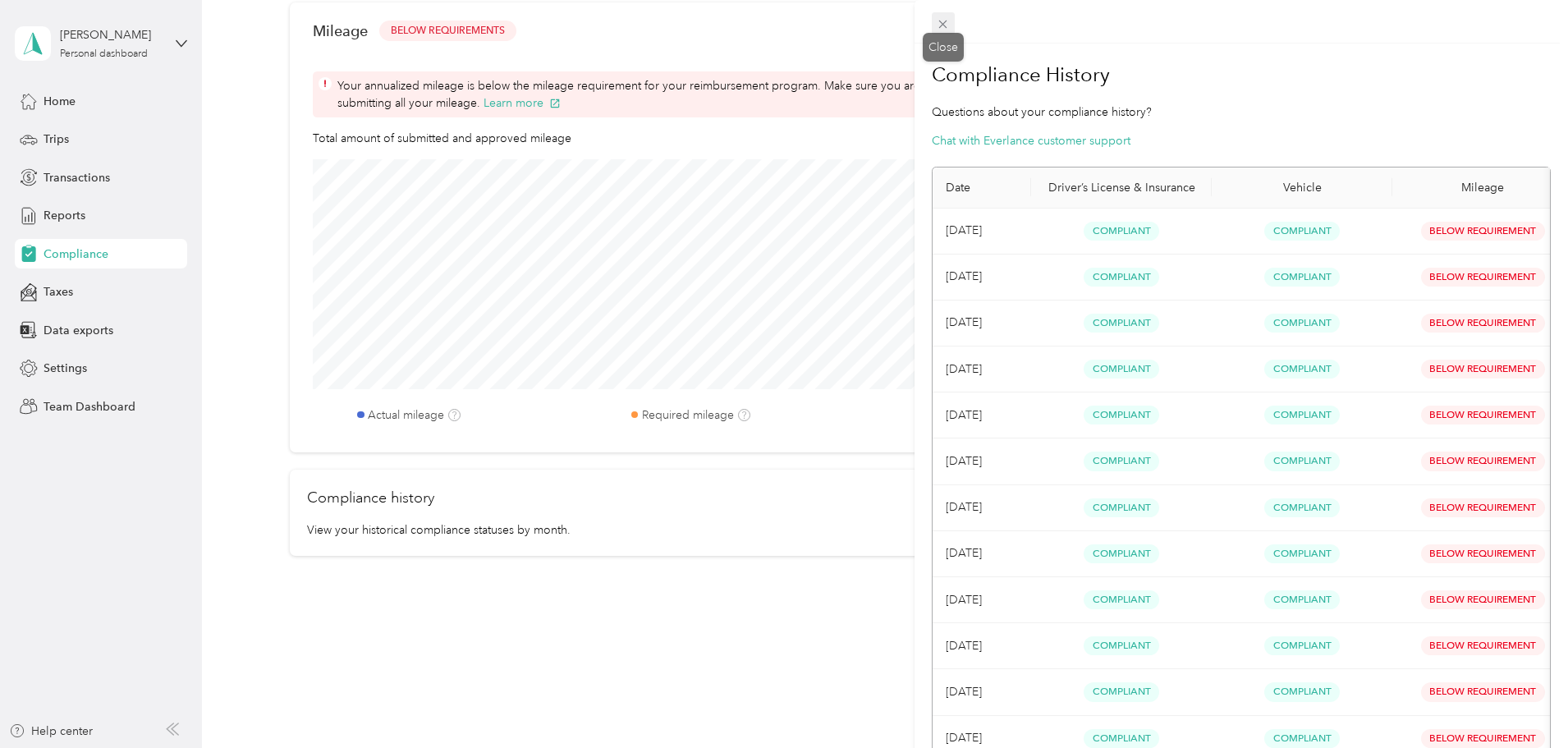
click at [944, 20] on icon at bounding box center [942, 24] width 14 height 14
